Goal: Information Seeking & Learning: Check status

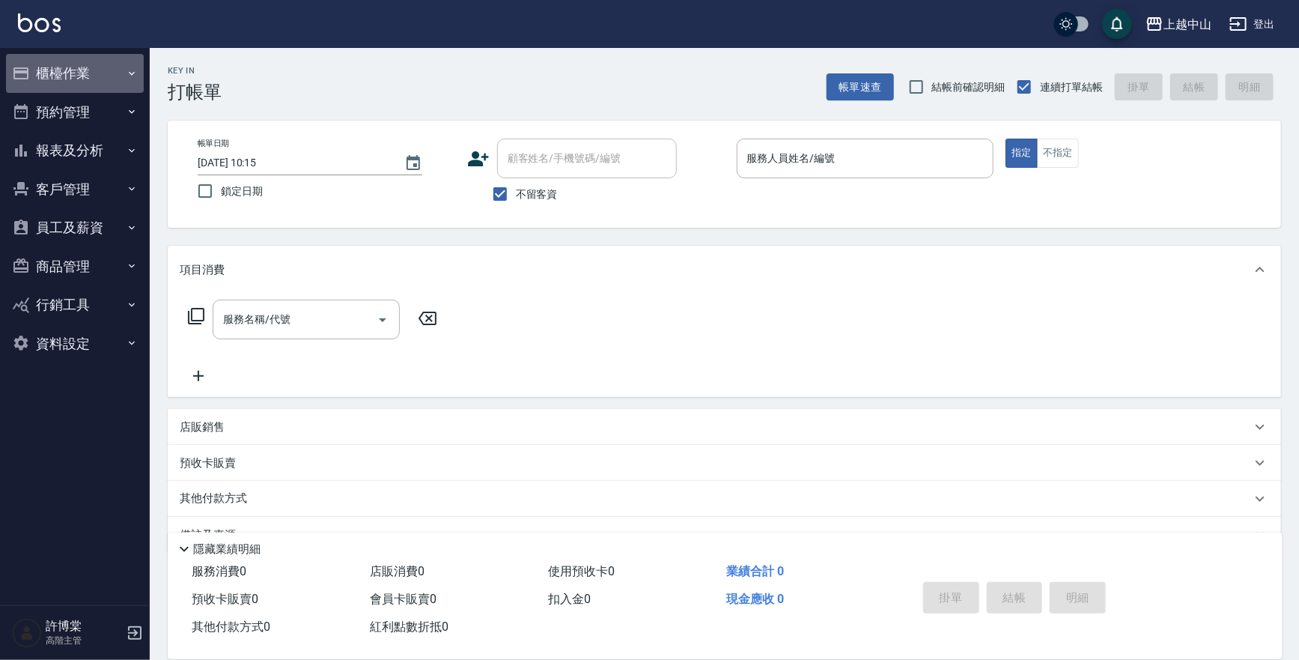
click at [89, 76] on button "櫃檯作業" at bounding box center [75, 73] width 138 height 39
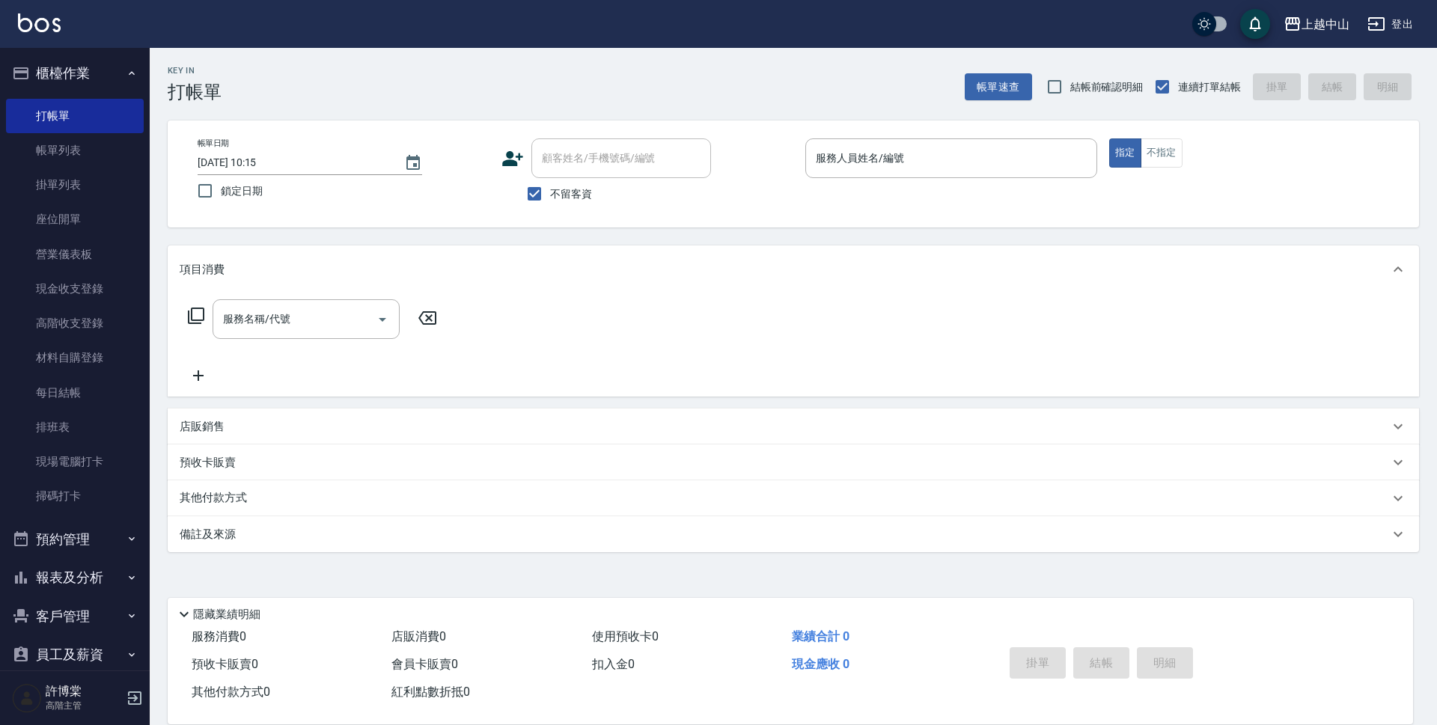
drag, startPoint x: 1306, startPoint y: 0, endPoint x: 85, endPoint y: 586, distance: 1353.8
click at [85, 586] on button "報表及分析" at bounding box center [75, 577] width 138 height 39
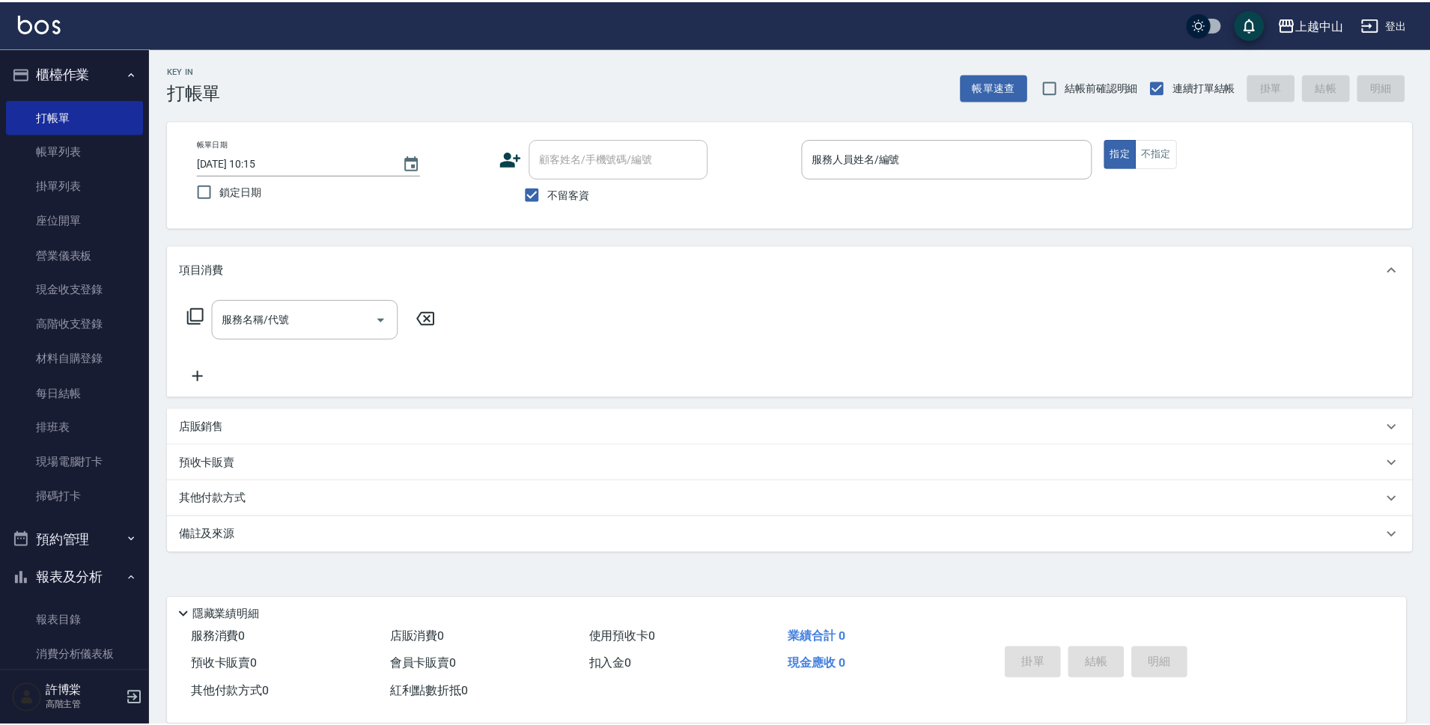
scroll to position [545, 0]
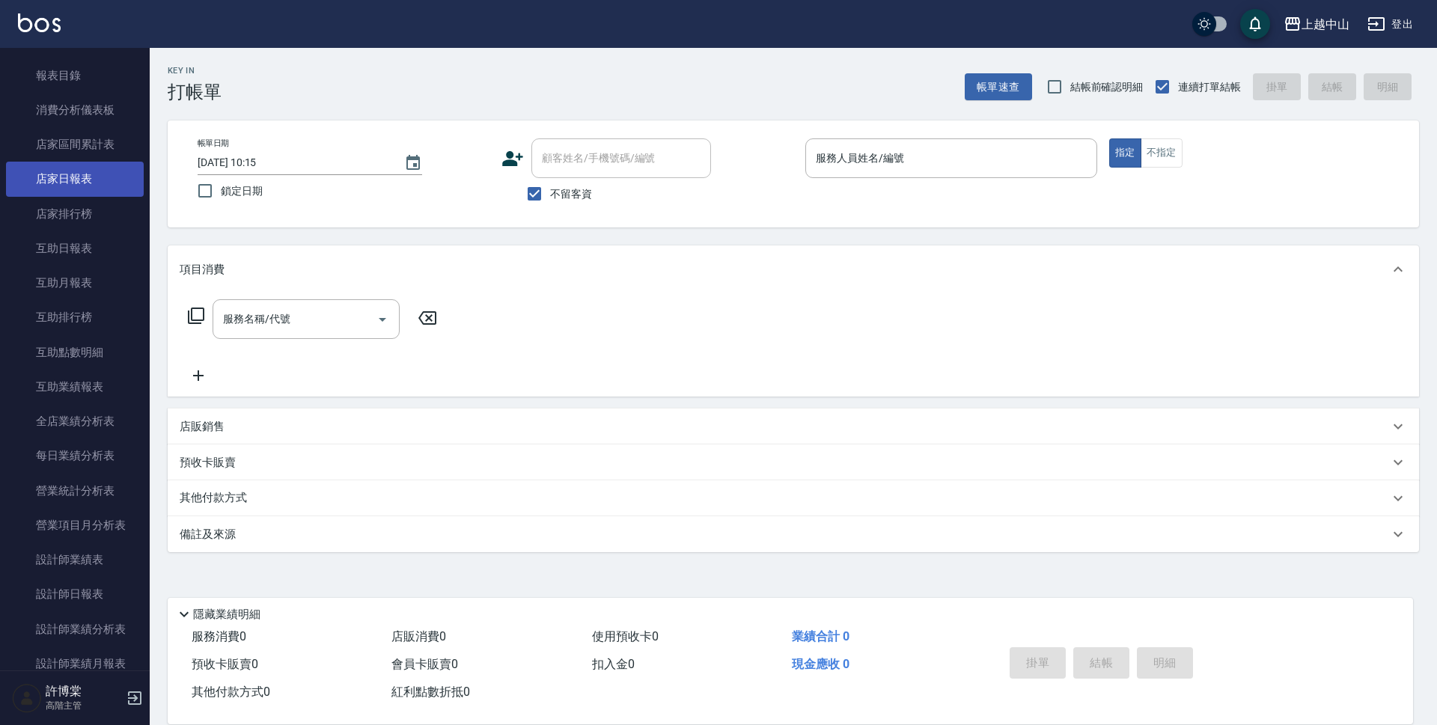
click at [82, 189] on link "店家日報表" at bounding box center [75, 179] width 138 height 34
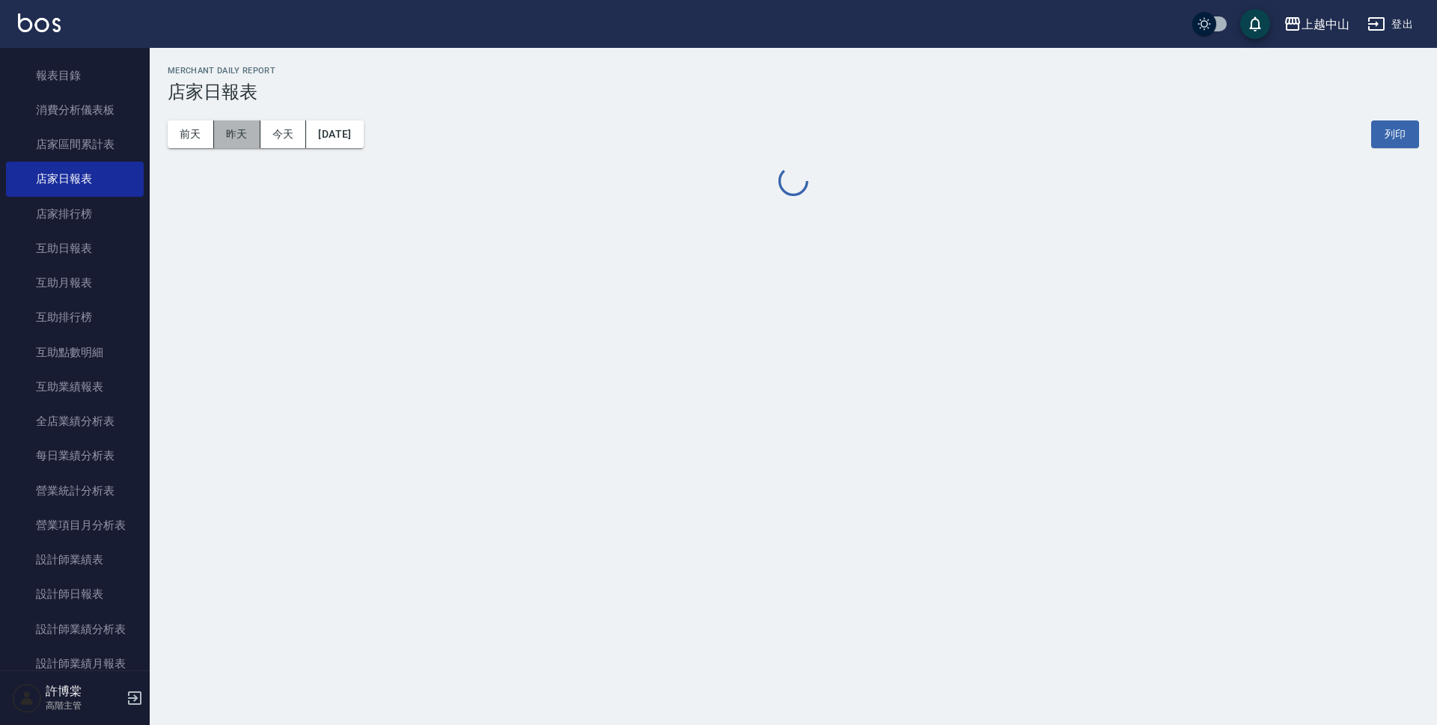
click at [222, 131] on button "昨天" at bounding box center [237, 135] width 46 height 28
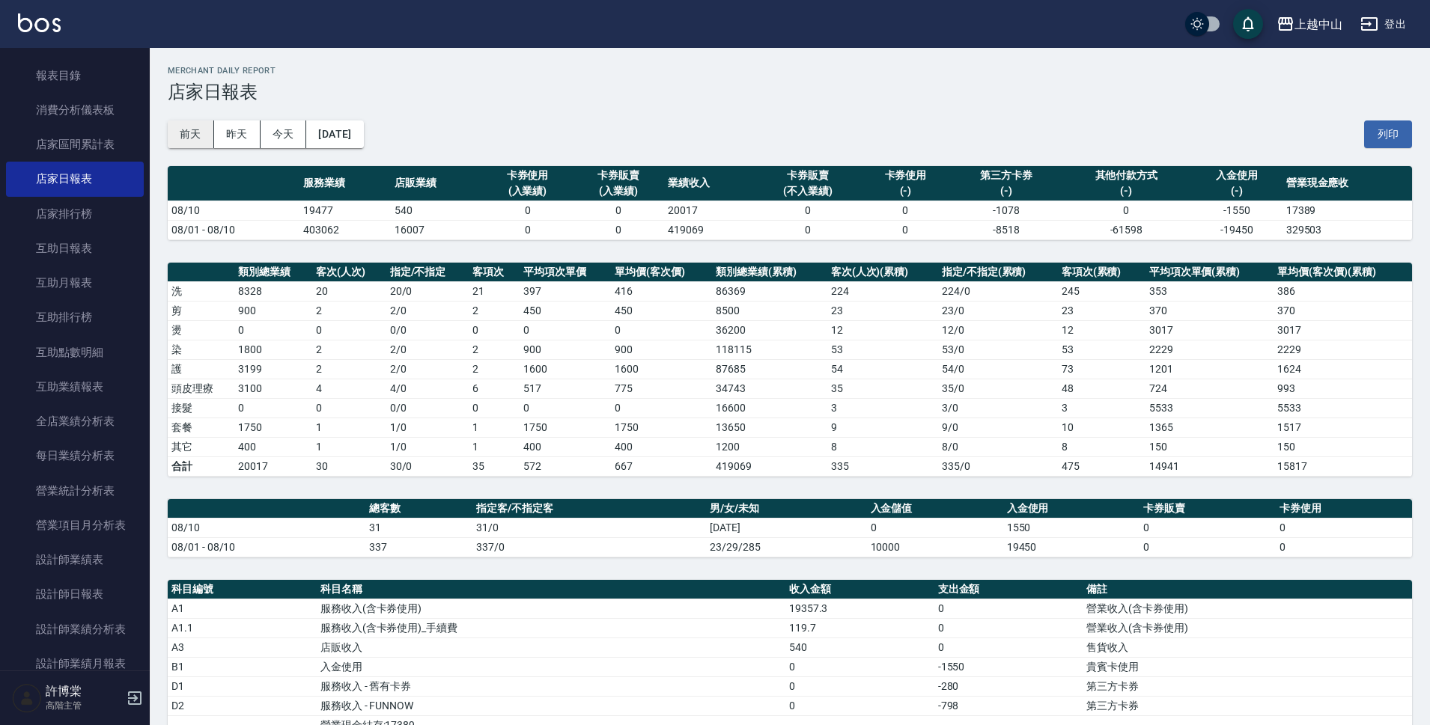
click at [183, 132] on button "前天" at bounding box center [191, 135] width 46 height 28
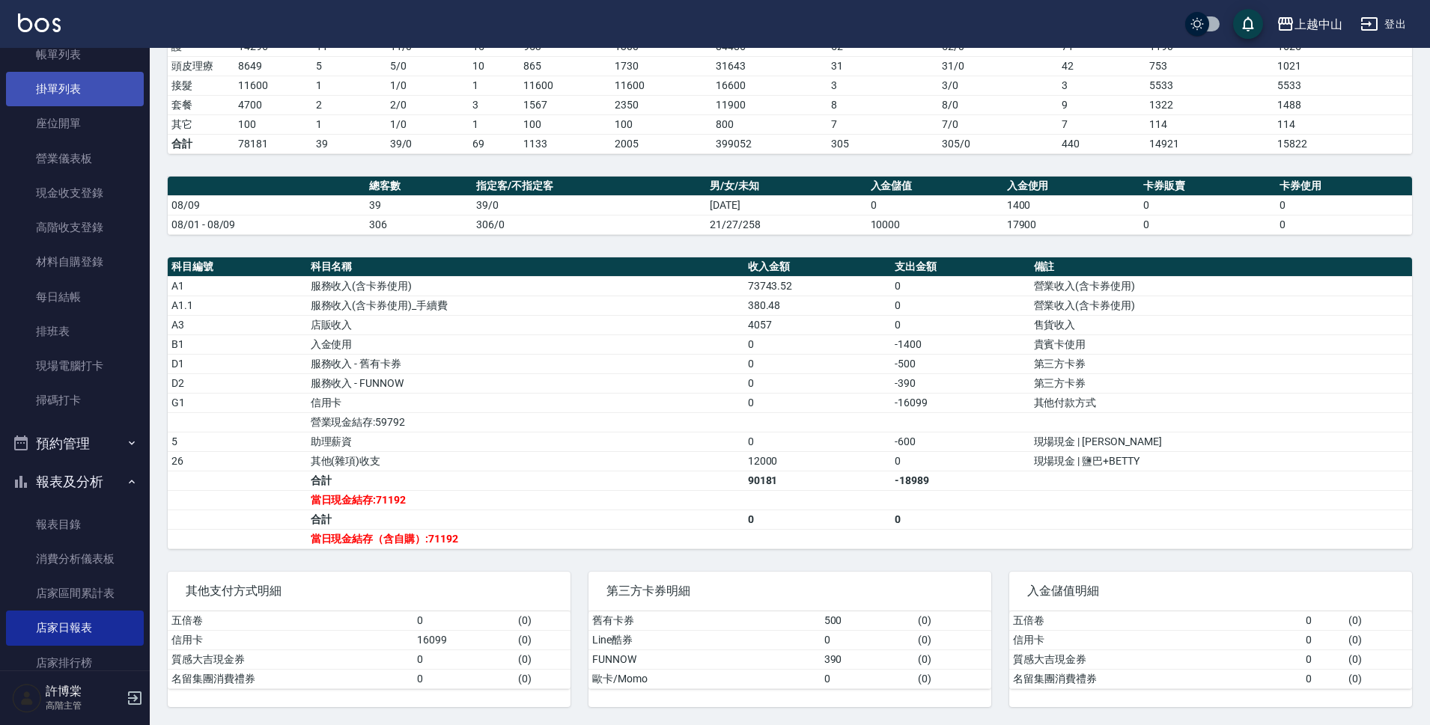
scroll to position [21, 0]
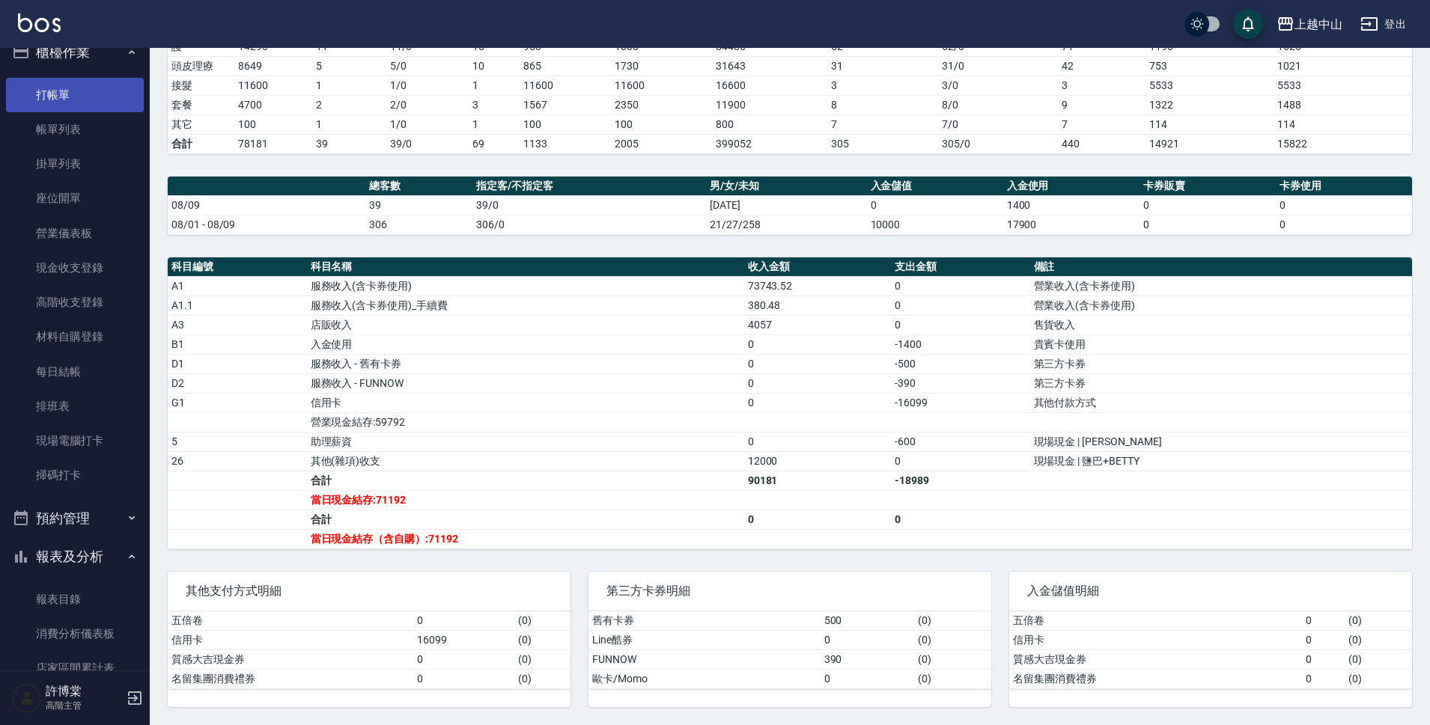
click at [96, 80] on link "打帳單" at bounding box center [75, 95] width 138 height 34
